Goal: Information Seeking & Learning: Check status

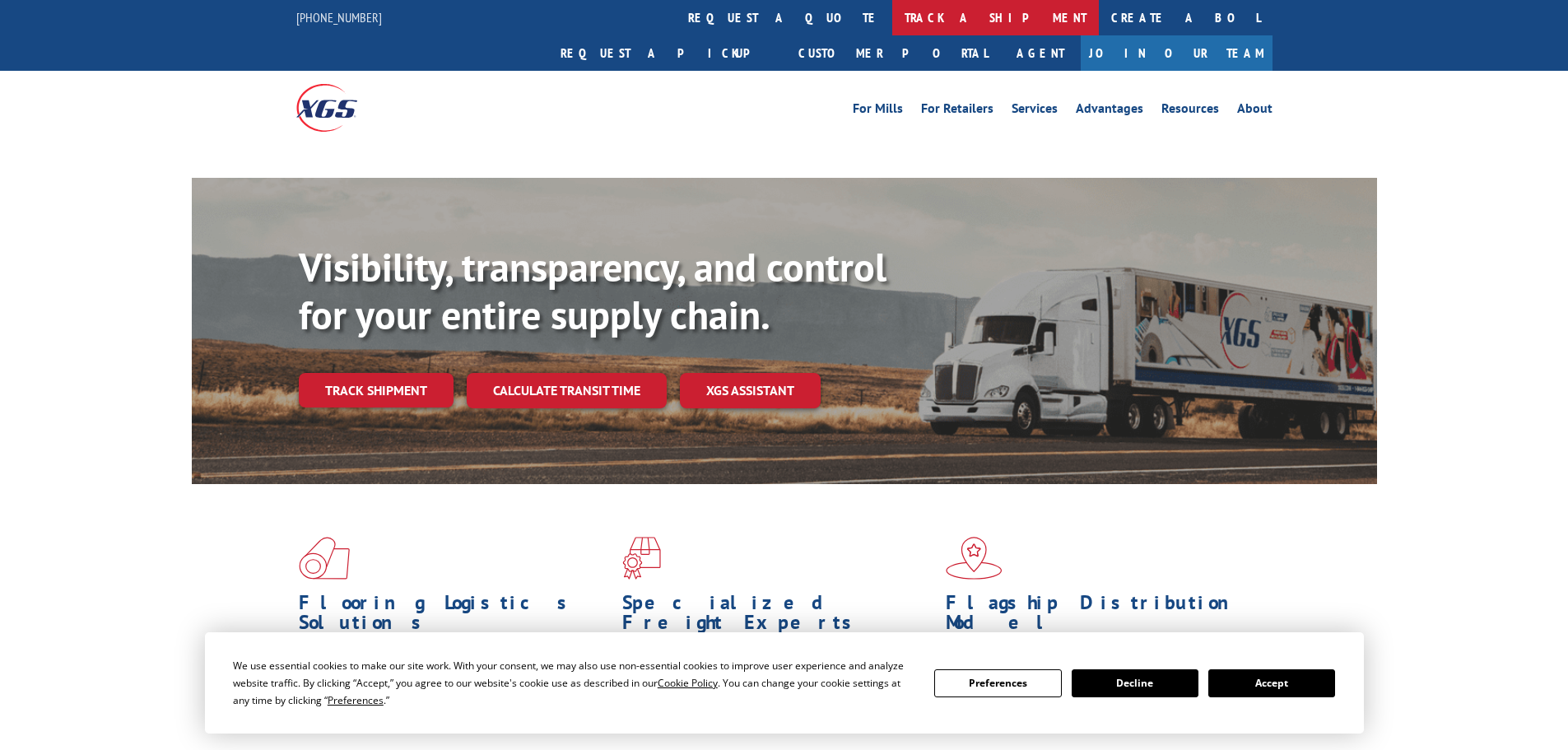
click at [892, 17] on link "track a shipment" at bounding box center [995, 18] width 206 height 36
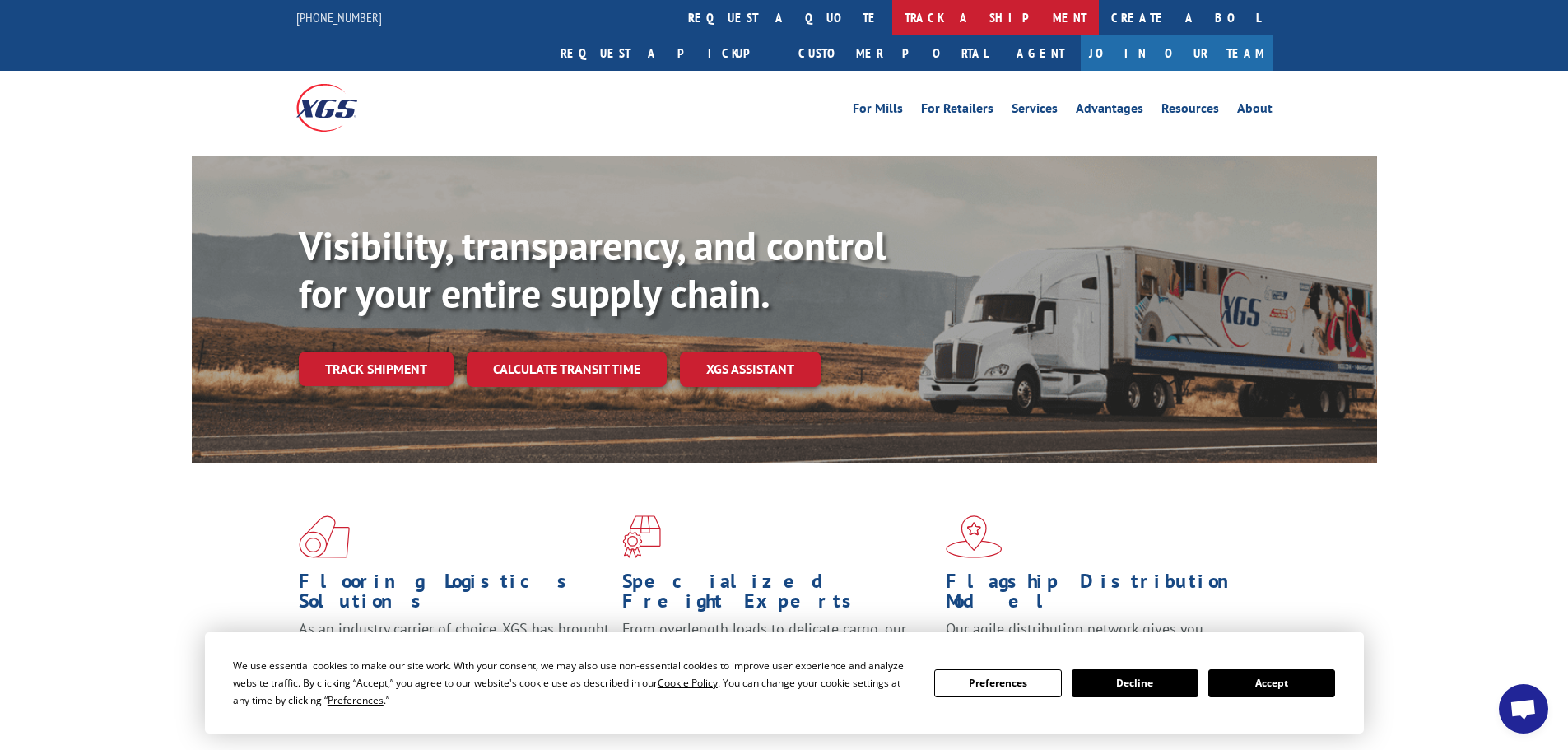
click at [892, 19] on link "track a shipment" at bounding box center [995, 18] width 206 height 36
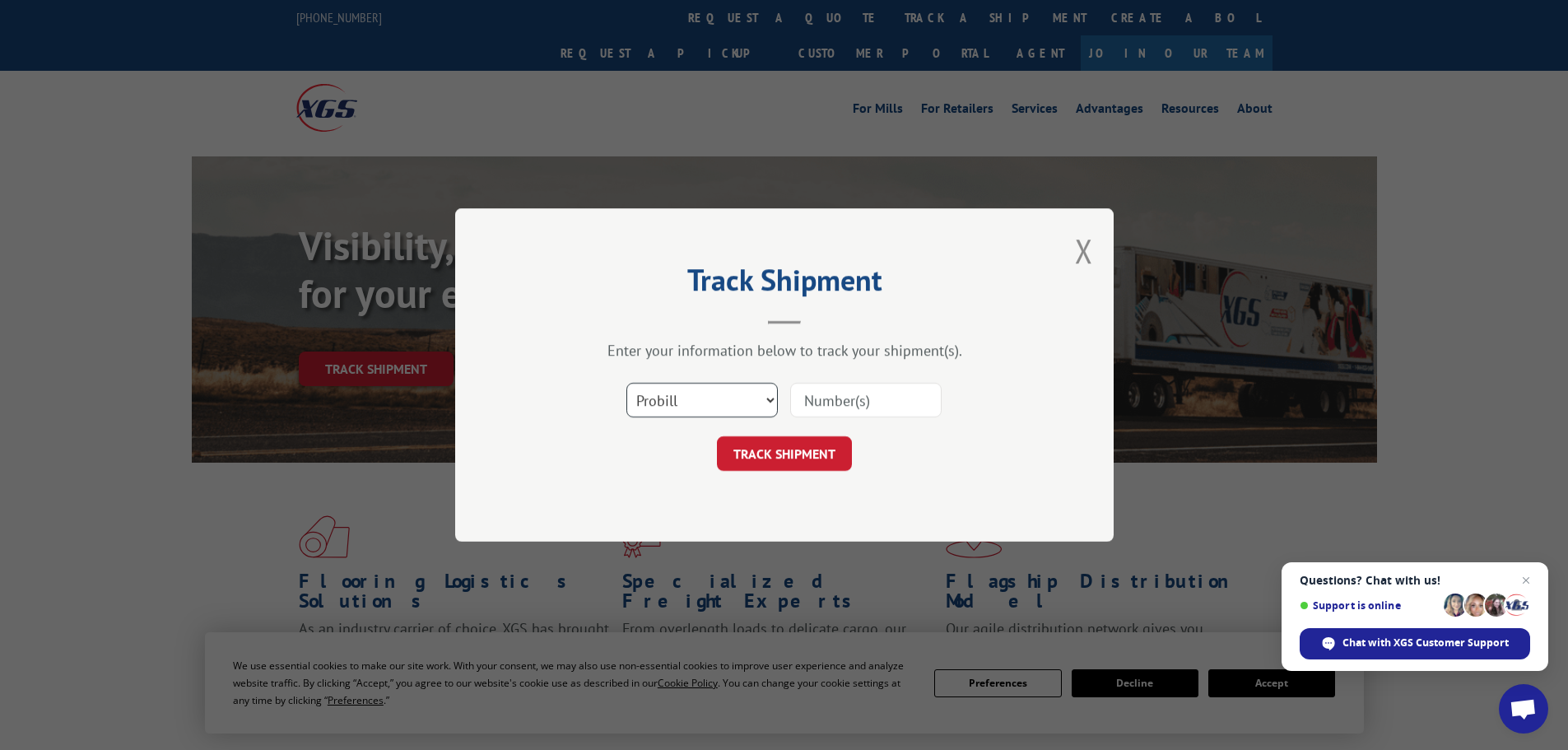
click at [725, 408] on select "Select category... Probill BOL PO" at bounding box center [701, 400] width 151 height 35
select select "bol"
click at [626, 383] on select "Select category... Probill BOL PO" at bounding box center [701, 400] width 151 height 35
paste input "5653672"
type input "5653672"
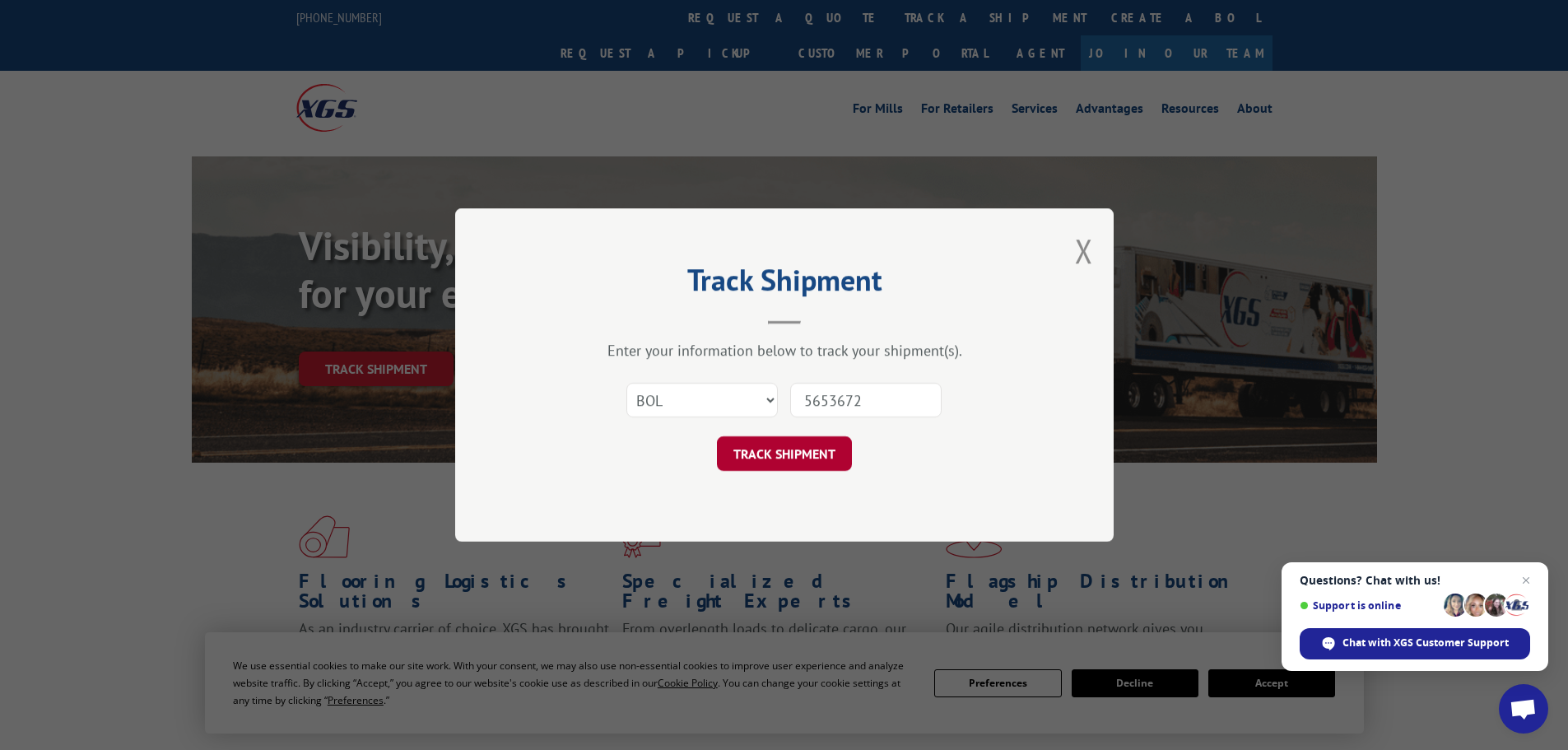
click at [770, 449] on button "TRACK SHIPMENT" at bounding box center [784, 453] width 135 height 35
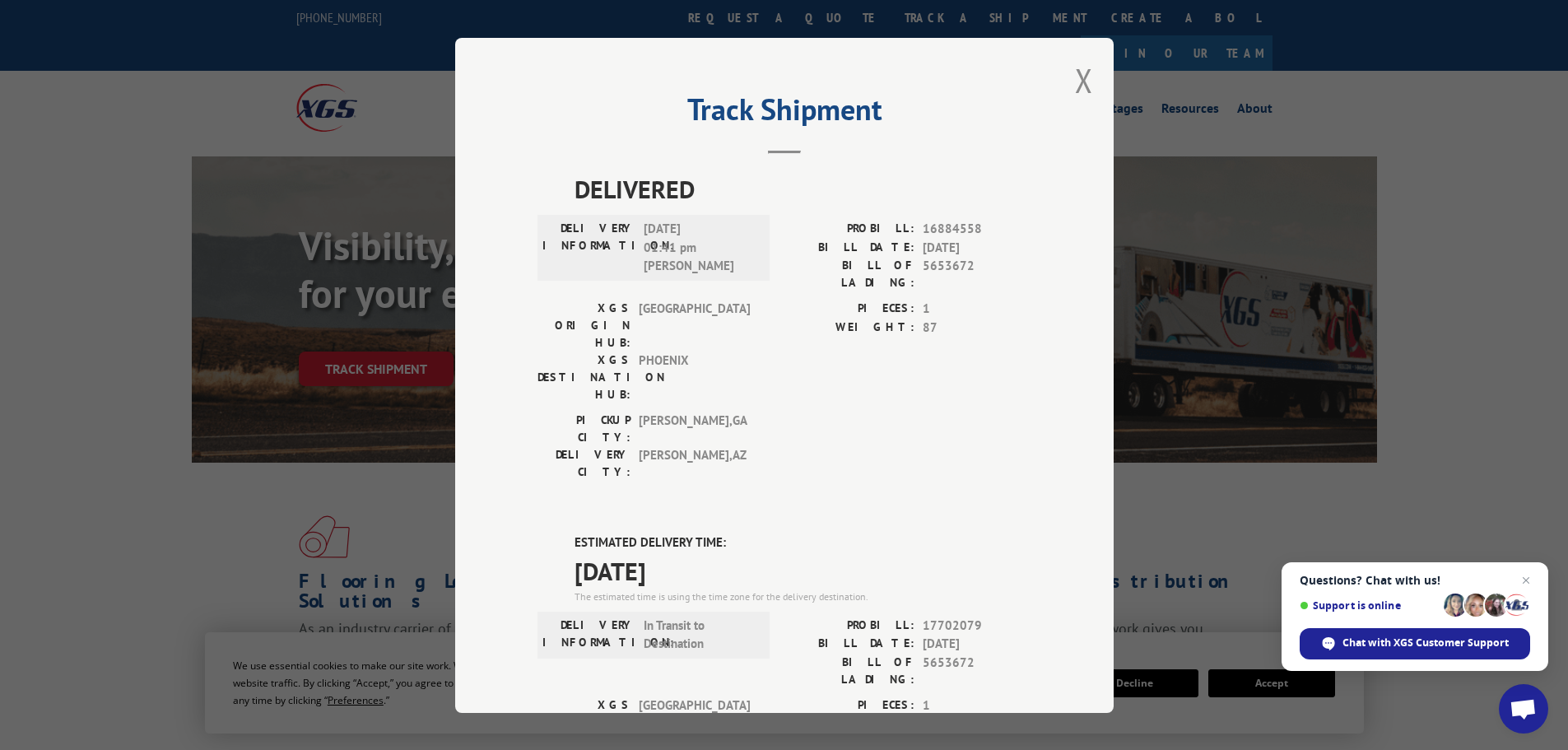
drag, startPoint x: 710, startPoint y: 477, endPoint x: 552, endPoint y: 457, distance: 159.3
copy div "ESTIMATED DELIVERY TIME: [DATE]"
